Goal: Navigation & Orientation: Find specific page/section

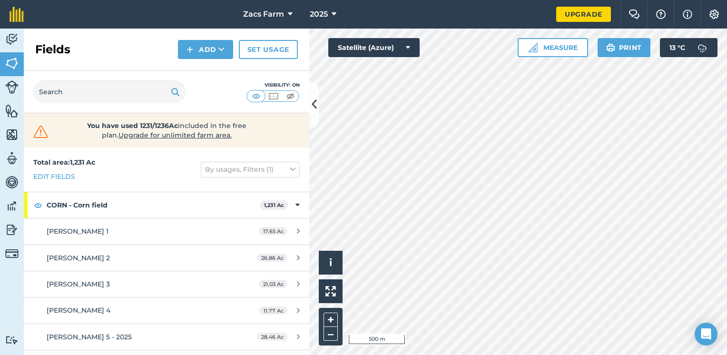
click at [289, 97] on div "Activity Fields Livestock Features Maps Team Vehicles Data Reporting Billing Tu…" at bounding box center [363, 192] width 727 height 326
click at [727, 306] on html "Zacs Farm 2025 Upgrade Farm Chat Help Info Settings Map printing is not availab…" at bounding box center [363, 177] width 727 height 355
click at [727, 355] on html "Zacs Farm 2025 Upgrade Farm Chat Help Info Settings Map printing is not availab…" at bounding box center [363, 177] width 727 height 355
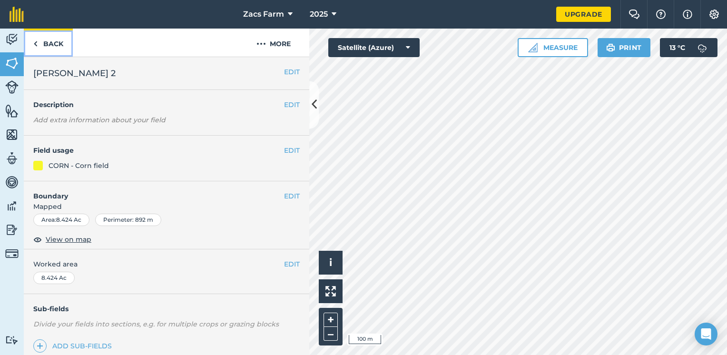
click at [61, 41] on link "Back" at bounding box center [48, 43] width 49 height 28
click at [56, 45] on link "Back" at bounding box center [48, 43] width 49 height 28
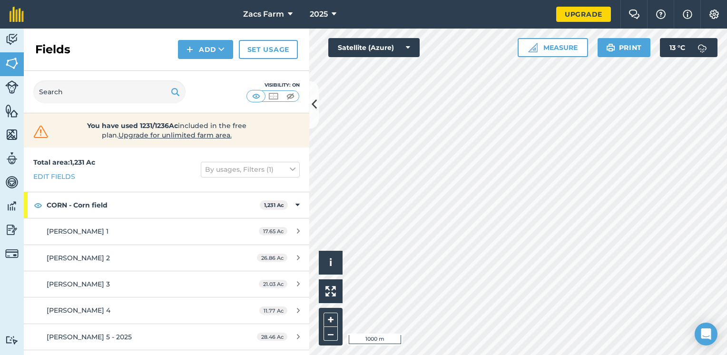
click at [630, 42] on div "Hello i © 2025 TomTom, Microsoft 1000 m + – Satellite (Azure) Measure Print 13 …" at bounding box center [518, 192] width 418 height 326
click at [387, 54] on div "Hello i © 2025 TomTom, Microsoft 500 m + – Satellite (Azure) Measure Print 13 °…" at bounding box center [518, 192] width 418 height 326
click at [654, 355] on html "Zacs Farm 2025 Upgrade Farm Chat Help Info Settings Map printing is not availab…" at bounding box center [363, 177] width 727 height 355
click at [405, 355] on html "Zacs Farm 2025 Upgrade Farm Chat Help Info Settings Map printing is not availab…" at bounding box center [363, 177] width 727 height 355
click at [500, 355] on html "Zacs Farm 2025 Upgrade Farm Chat Help Info Settings Map printing is not availab…" at bounding box center [363, 177] width 727 height 355
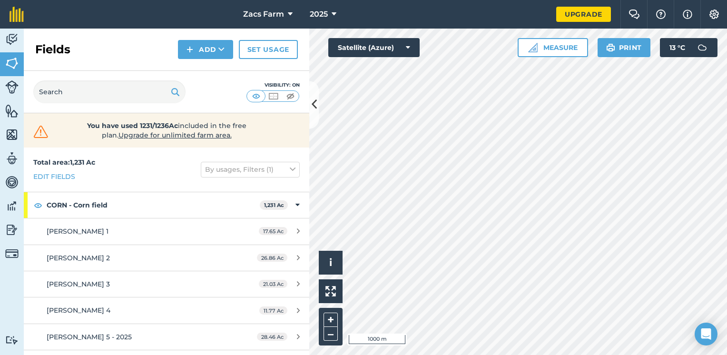
click at [654, 355] on html "Zacs Farm 2025 Upgrade Farm Chat Help Info Settings Map printing is not availab…" at bounding box center [363, 177] width 727 height 355
click at [602, 355] on html "Zacs Farm 2025 Upgrade Farm Chat Help Info Settings Map printing is not availab…" at bounding box center [363, 177] width 727 height 355
click at [606, 355] on html "Zacs Farm 2025 Upgrade Farm Chat Help Info Settings Map printing is not availab…" at bounding box center [363, 177] width 727 height 355
click at [649, 355] on html "Zacs Farm 2025 Upgrade Farm Chat Help Info Settings Map printing is not availab…" at bounding box center [363, 177] width 727 height 355
click at [598, 355] on html "Zacs Farm 2025 Upgrade Farm Chat Help Info Settings Map printing is not availab…" at bounding box center [363, 177] width 727 height 355
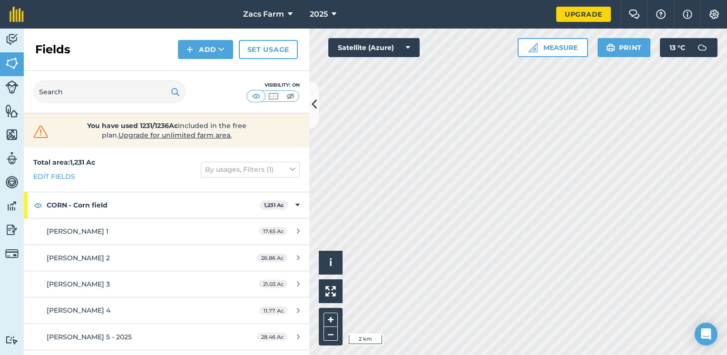
click at [592, 355] on html "Zacs Farm 2025 Upgrade Farm Chat Help Info Settings Map printing is not availab…" at bounding box center [363, 177] width 727 height 355
click at [689, 355] on html "Zacs Farm 2025 Upgrade Farm Chat Help Info Settings Map printing is not availab…" at bounding box center [363, 177] width 727 height 355
click at [726, 355] on html "Zacs Farm 2025 Upgrade Farm Chat Help Info Settings Map printing is not availab…" at bounding box center [363, 177] width 727 height 355
click at [727, 355] on html "Zacs Farm 2025 Upgrade Farm Chat Help Info Settings Map printing is not availab…" at bounding box center [363, 177] width 727 height 355
click at [727, 243] on html "Zacs Farm 2025 Upgrade Farm Chat Help Info Settings Map printing is not availab…" at bounding box center [363, 177] width 727 height 355
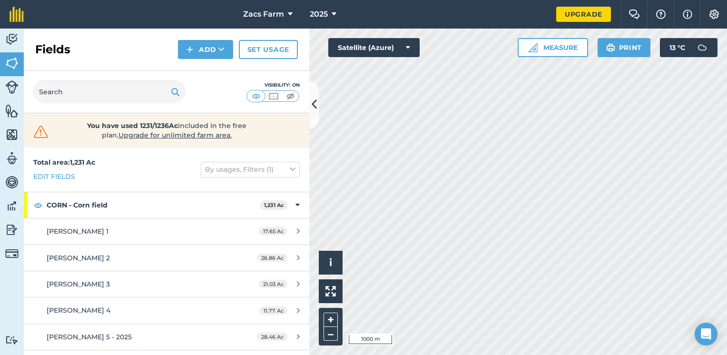
click at [727, 272] on html "Zacs Farm 2025 Upgrade Farm Chat Help Info Settings Map printing is not availab…" at bounding box center [363, 177] width 727 height 355
click at [727, 308] on html "Zacs Farm 2025 Upgrade Farm Chat Help Info Settings Map printing is not availab…" at bounding box center [363, 177] width 727 height 355
click at [727, 311] on html "Zacs Farm 2025 Upgrade Farm Chat Help Info Settings Map printing is not availab…" at bounding box center [363, 177] width 727 height 355
click at [727, 275] on html "Zacs Farm 2025 Upgrade Farm Chat Help Info Settings Map printing is not availab…" at bounding box center [363, 177] width 727 height 355
click at [692, 355] on html "Zacs Farm 2025 Upgrade Farm Chat Help Info Settings Map printing is not availab…" at bounding box center [363, 177] width 727 height 355
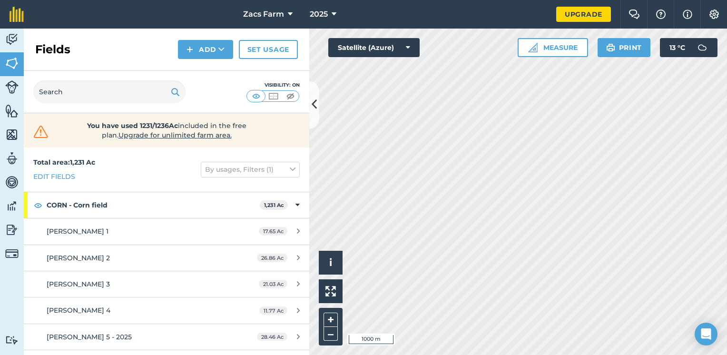
click at [688, 355] on html "Zacs Farm 2025 Upgrade Farm Chat Help Info Settings Map printing is not availab…" at bounding box center [363, 177] width 727 height 355
click at [655, 355] on html "Zacs Farm 2025 Upgrade Farm Chat Help Info Settings Map printing is not availab…" at bounding box center [363, 177] width 727 height 355
click at [657, 355] on html "Zacs Farm 2025 Upgrade Farm Chat Help Info Settings Map printing is not availab…" at bounding box center [363, 177] width 727 height 355
click at [566, 355] on html "Zacs Farm 2025 Upgrade Farm Chat Help Info Settings Map printing is not availab…" at bounding box center [363, 177] width 727 height 355
click at [274, 241] on div "Activity Fields Livestock Features Maps Team Vehicles Data Reporting Billing Tu…" at bounding box center [363, 192] width 727 height 326
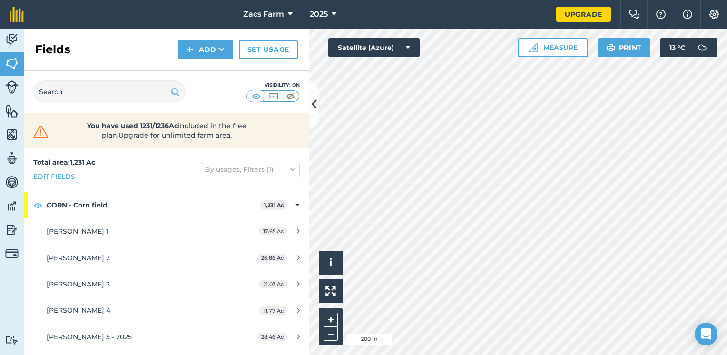
click at [642, 46] on div "Hello i © 2025 TomTom, Microsoft 200 m + – Satellite (Azure) Measure Print 13 °…" at bounding box center [518, 192] width 418 height 326
click at [447, 2] on div "Zacs Farm 2025 Upgrade Farm Chat Help Info Settings Map printing is not availab…" at bounding box center [363, 177] width 727 height 355
click at [727, 326] on html "Zacs Farm 2025 Upgrade Farm Chat Help Info Settings Map printing is not availab…" at bounding box center [363, 177] width 727 height 355
click at [671, 355] on html "Zacs Farm 2025 Upgrade Farm Chat Help Info Settings Map printing is not availab…" at bounding box center [363, 177] width 727 height 355
click at [711, 344] on body "Zacs Farm 2025 Upgrade Farm Chat Help Info Settings Map printing is not availab…" at bounding box center [363, 177] width 727 height 355
